Goal: Connect with others: Share content

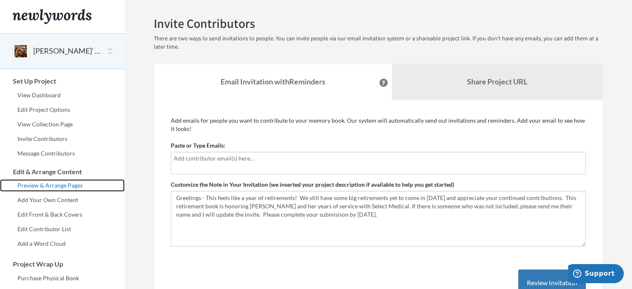
click at [62, 186] on link "Preview & Arrange Pages" at bounding box center [62, 185] width 125 height 12
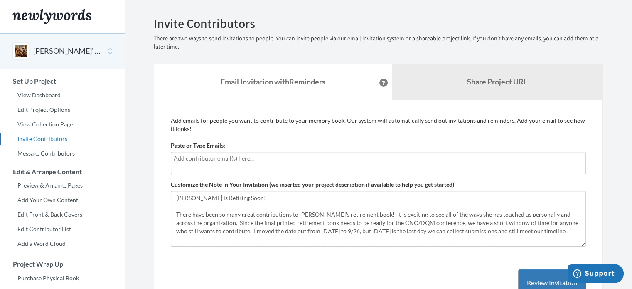
click at [86, 48] on button "[PERSON_NAME]' s Retirement" at bounding box center [66, 51] width 67 height 11
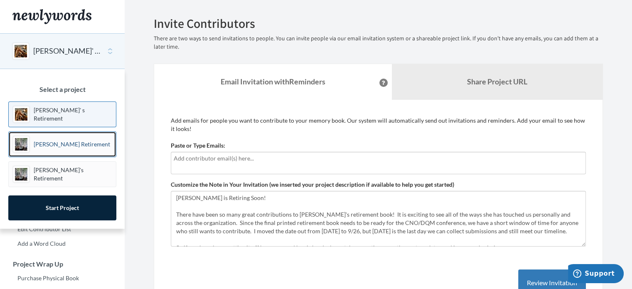
click at [72, 146] on p "[PERSON_NAME] Retirement" at bounding box center [72, 144] width 76 height 8
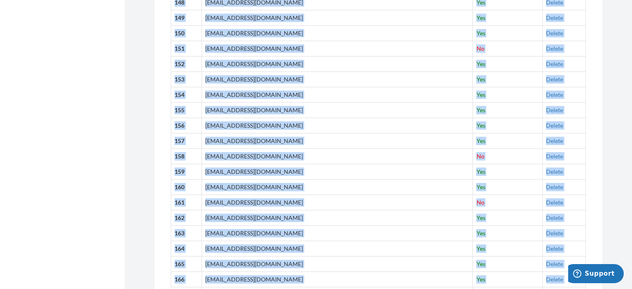
scroll to position [2767, 0]
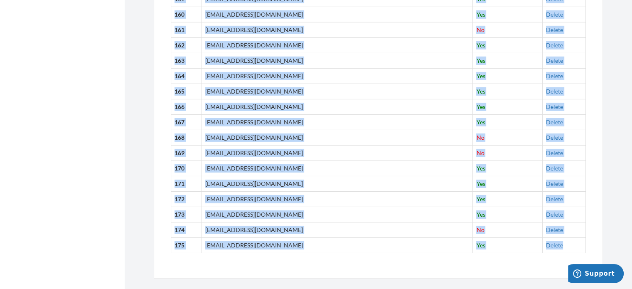
drag, startPoint x: 214, startPoint y: 129, endPoint x: 560, endPoint y: 236, distance: 362.4
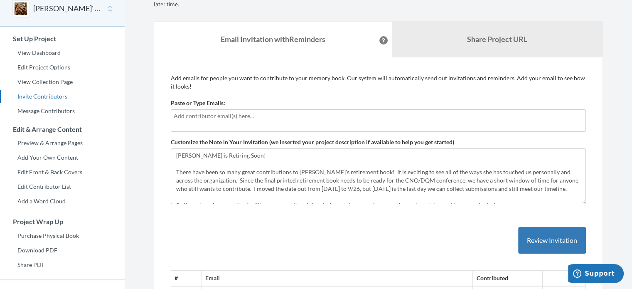
scroll to position [0, 0]
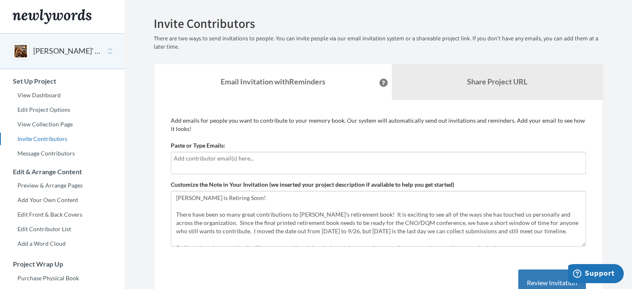
click at [57, 124] on link "View Collection Page" at bounding box center [62, 124] width 125 height 12
